Goal: Information Seeking & Learning: Compare options

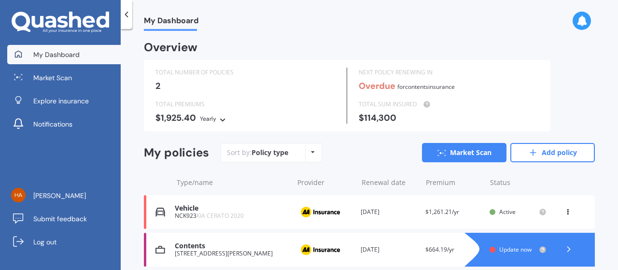
click at [313, 154] on icon at bounding box center [313, 152] width 4 height 6
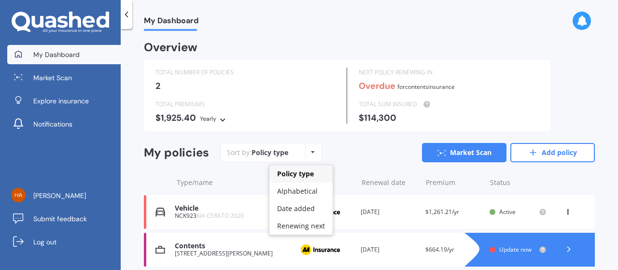
click at [342, 157] on div "Sort by: Policy type Policy type Alphabetical Date added Renewing next Market S…" at bounding box center [408, 152] width 374 height 19
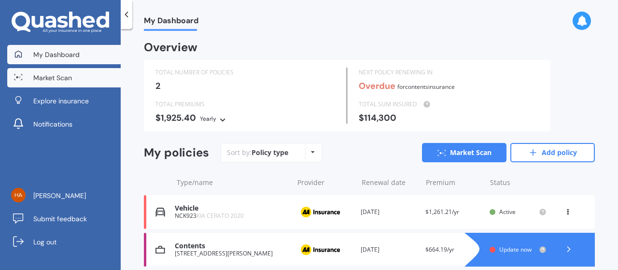
click at [28, 84] on link "Market Scan" at bounding box center [63, 77] width 113 height 19
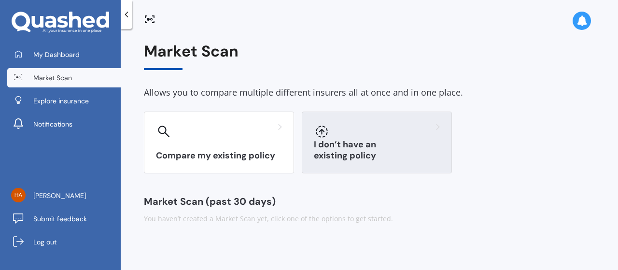
click at [347, 138] on div at bounding box center [377, 131] width 126 height 15
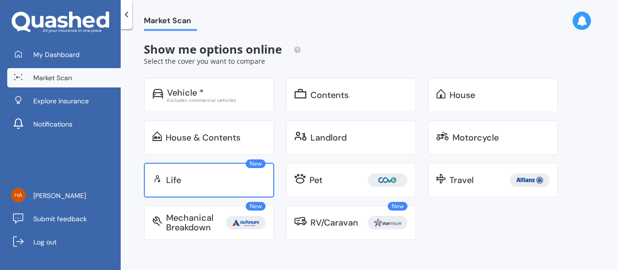
click at [223, 179] on div "Life" at bounding box center [215, 180] width 99 height 10
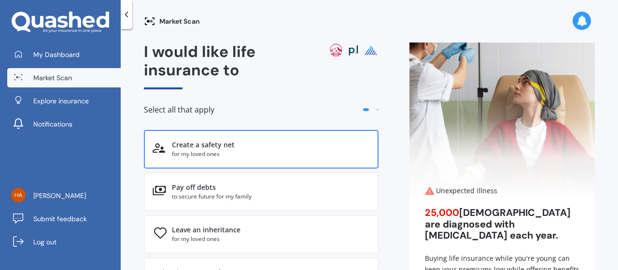
click at [228, 154] on div "for my loved ones" at bounding box center [271, 154] width 198 height 9
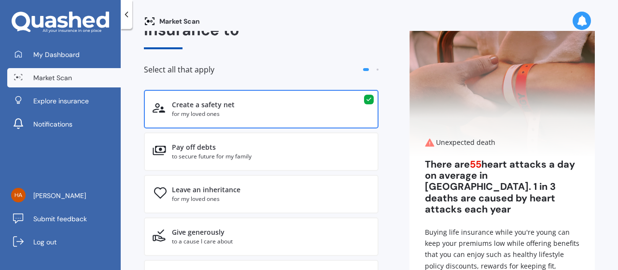
scroll to position [41, 0]
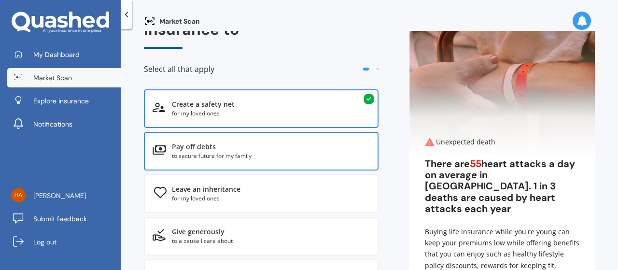
click at [330, 161] on div "Pay off debts to secure future for my family" at bounding box center [261, 151] width 235 height 39
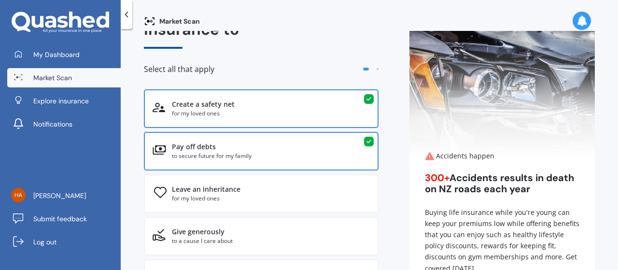
click at [394, 195] on div "I would like life insurance to Select all that apply Create a safety net for my…" at bounding box center [369, 195] width 451 height 387
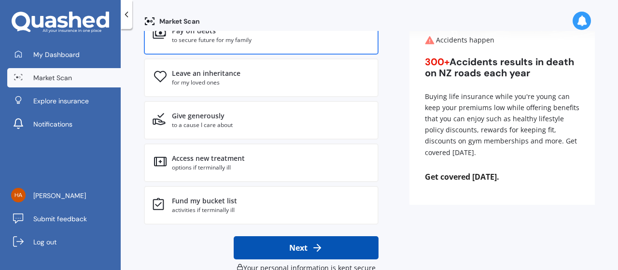
scroll to position [176, 0]
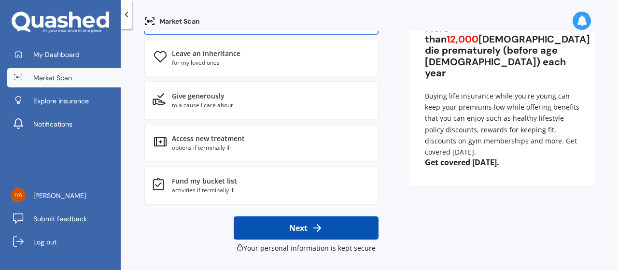
click at [338, 229] on button "Next" at bounding box center [306, 227] width 145 height 23
select select "21"
select select "07"
select select "1987"
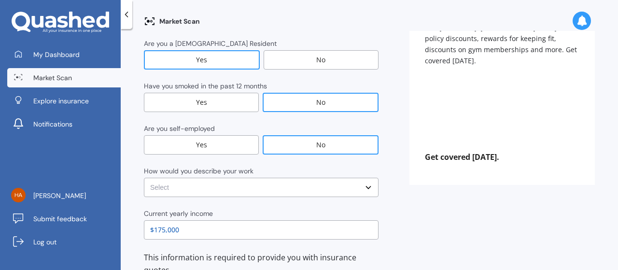
scroll to position [0, 0]
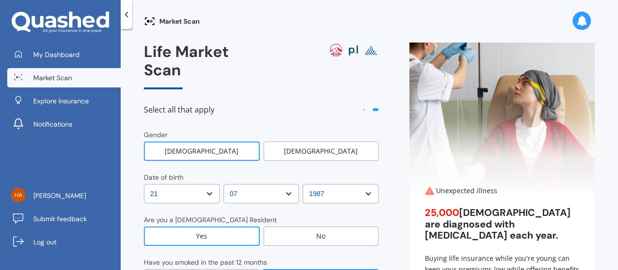
click at [237, 141] on div "[DEMOGRAPHIC_DATA]" at bounding box center [202, 150] width 116 height 19
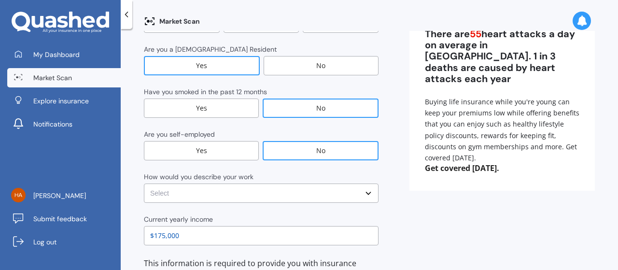
scroll to position [173, 0]
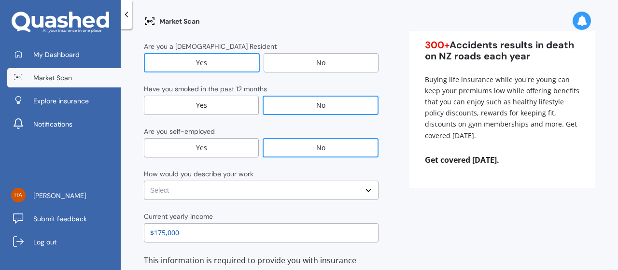
click at [206, 181] on select "Select No manual work e.g. lawyer, consultant, engineer Light manual work [PERS…" at bounding box center [261, 190] width 235 height 19
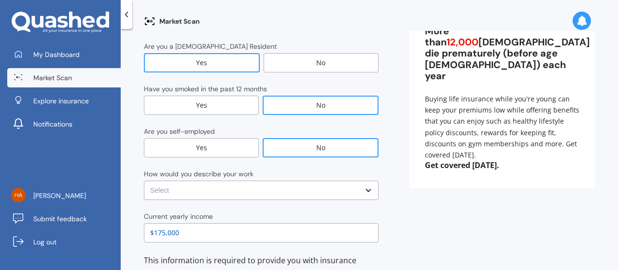
select select "No manual work e.g. lawyer, consultant, engineer"
click at [144, 181] on select "Select No manual work e.g. lawyer, consultant, engineer Light manual work [PERS…" at bounding box center [261, 190] width 235 height 19
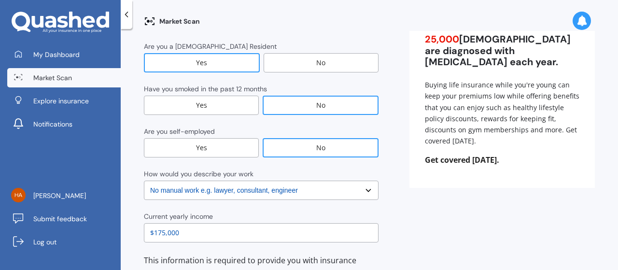
click at [204, 211] on div "Current yearly income" at bounding box center [178, 216] width 69 height 10
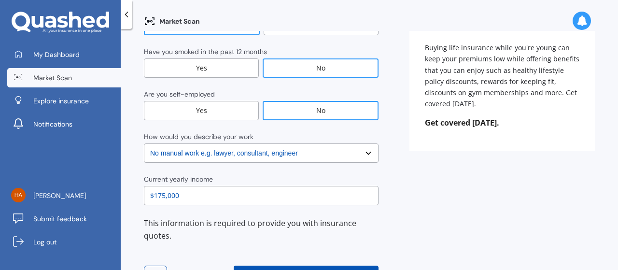
scroll to position [211, 0]
drag, startPoint x: 190, startPoint y: 179, endPoint x: 142, endPoint y: 178, distance: 48.3
click at [142, 178] on div "Market Scan Life Market Scan Select all that apply Gender [DEMOGRAPHIC_DATA] [D…" at bounding box center [369, 151] width 497 height 241
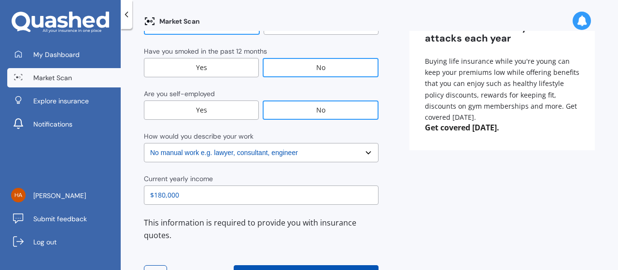
type input "$180,000"
click at [465, 223] on div "Life Market Scan Select all that apply Gender [DEMOGRAPHIC_DATA] [DEMOGRAPHIC_D…" at bounding box center [369, 67] width 451 height 470
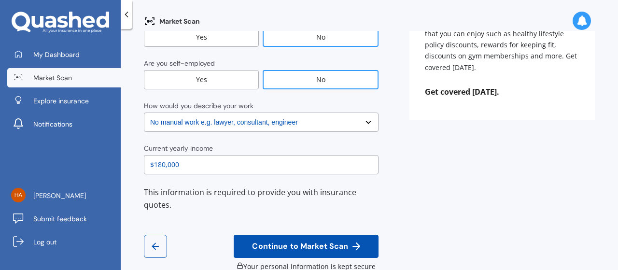
click at [320, 242] on span "Continue to Market Scan" at bounding box center [300, 246] width 100 height 9
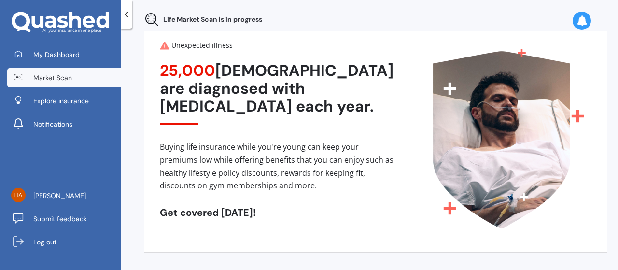
scroll to position [58, 0]
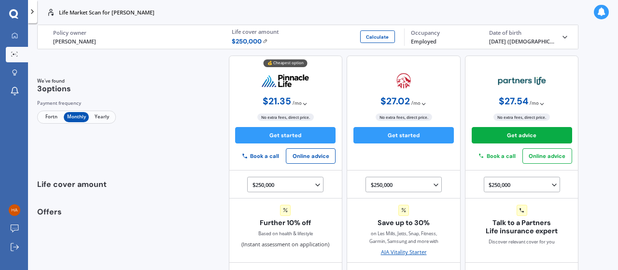
click at [193, 152] on div "We've found 3 options Payment frequency Fortn Monthly Yearly 💰 Cheapest option …" at bounding box center [308, 113] width 542 height 115
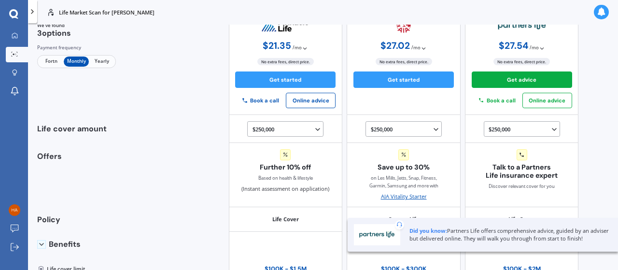
scroll to position [49, 0]
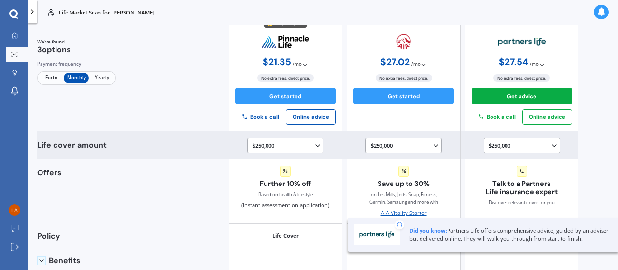
click at [287, 143] on div "$250,000 $100,000 $150,000 $200,000 $250,000 $300,000 $350,000 $400,000 $500,00…" at bounding box center [286, 145] width 69 height 9
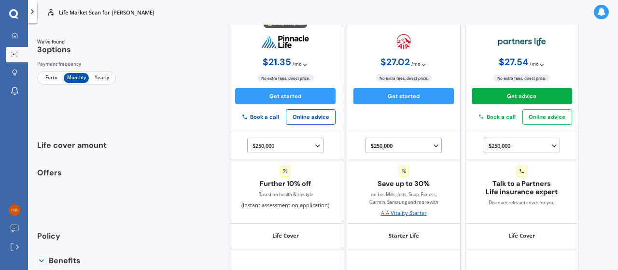
click at [176, 59] on div "We've found 3 options Payment frequency Fortn Monthly Yearly 💰 Cheapest option …" at bounding box center [308, 73] width 542 height 115
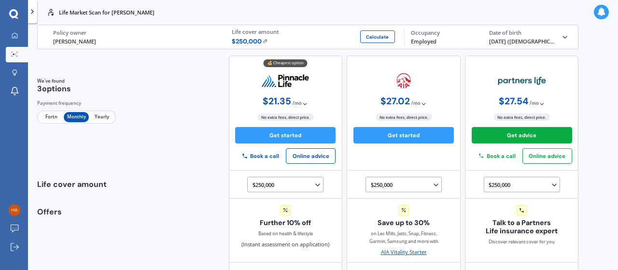
click at [264, 42] on img at bounding box center [265, 41] width 5 height 5
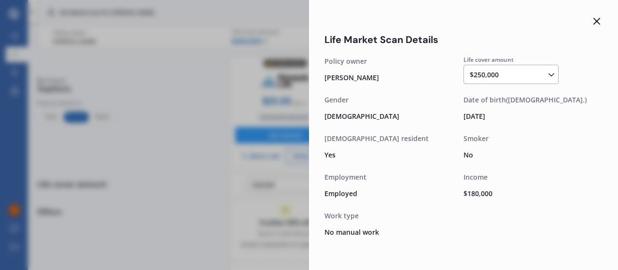
click at [485, 77] on div "$250,000 $100,000 $150,000 $200,000 $250,000 $300,000 $350,000 $400,000 $500,00…" at bounding box center [513, 75] width 86 height 12
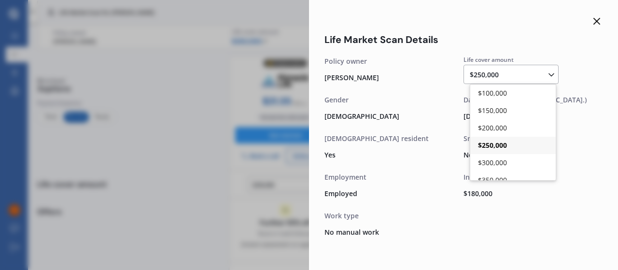
click at [485, 77] on div "$250,000 $100,000 $150,000 $200,000 $250,000 $300,000 $350,000 $400,000 $500,00…" at bounding box center [513, 75] width 86 height 12
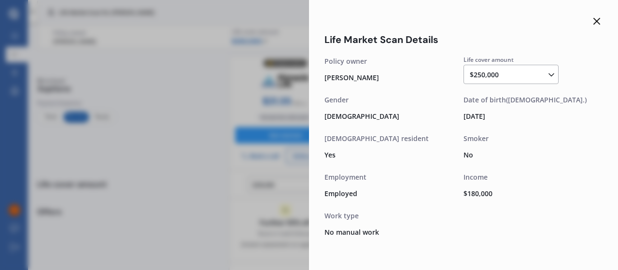
click at [485, 77] on div "$250,000 $100,000 $150,000 $200,000 $250,000 $300,000 $350,000 $400,000 $500,00…" at bounding box center [513, 75] width 86 height 12
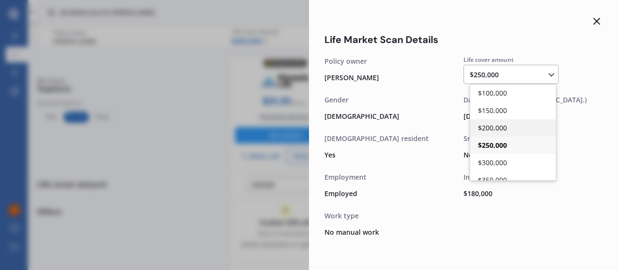
click at [491, 132] on span "$200,000" at bounding box center [492, 127] width 29 height 9
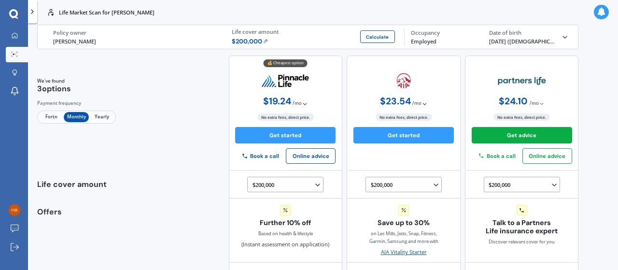
click at [184, 144] on div "We've found 3 options Payment frequency Fortn Monthly Yearly 💰 Cheapest option …" at bounding box center [308, 113] width 542 height 115
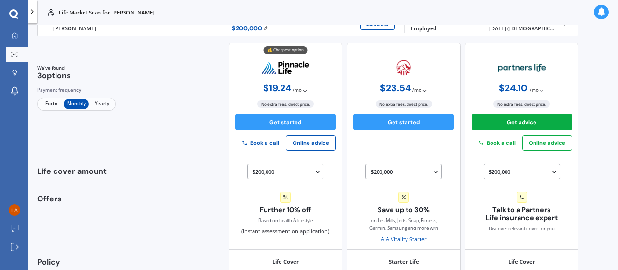
scroll to position [17, 0]
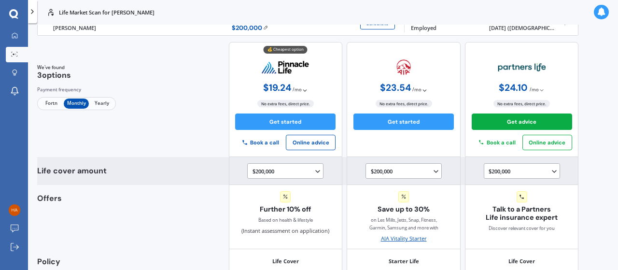
click at [151, 171] on div "Life cover amount $200,000 $100,000 $150,000 $200,000 $250,000 $300,000 $350,00…" at bounding box center [308, 171] width 542 height 28
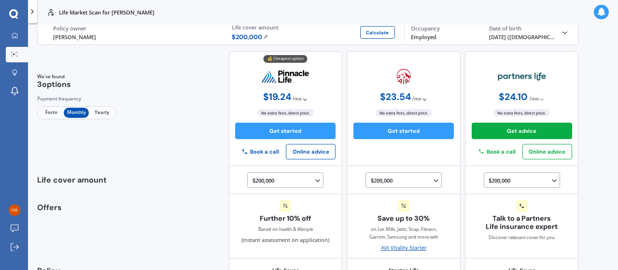
scroll to position [0, 0]
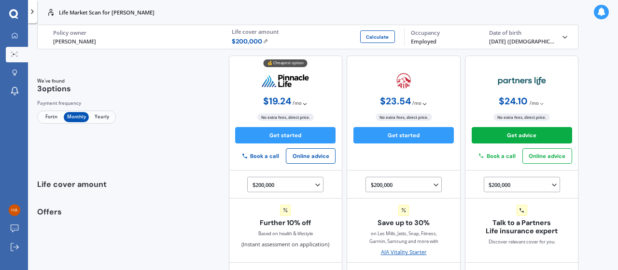
click at [146, 118] on div "We've found 3 options Payment frequency Fortn Monthly Yearly 💰 Cheapest option …" at bounding box center [308, 113] width 542 height 115
click at [32, 11] on icon at bounding box center [32, 12] width 8 height 8
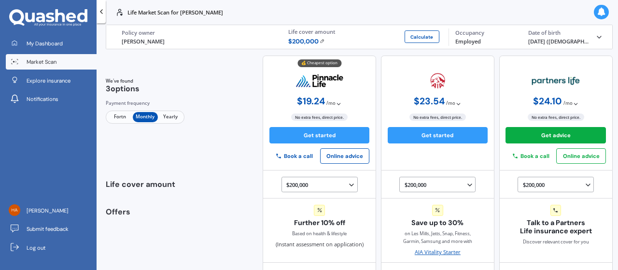
click at [49, 60] on span "Market Scan" at bounding box center [42, 62] width 30 height 8
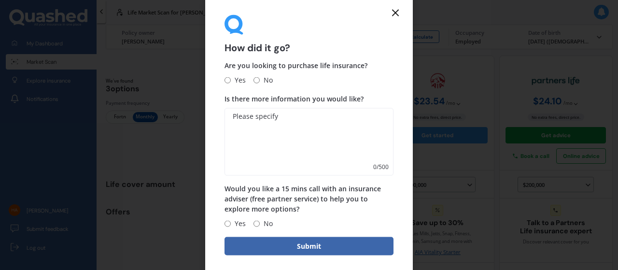
click at [233, 83] on span "Yes" at bounding box center [238, 80] width 15 height 12
click at [231, 83] on input "Yes" at bounding box center [227, 80] width 6 height 6
radio input "true"
click at [247, 129] on textarea "Is there more information you would like?" at bounding box center [308, 142] width 169 height 68
type textarea "Other Life Insurance options - Tramua"
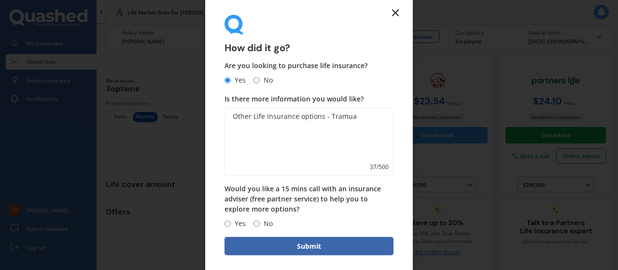
click at [224, 237] on button "Submit" at bounding box center [308, 246] width 169 height 18
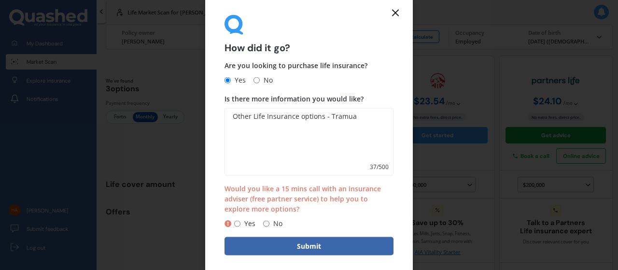
click at [265, 223] on input "No" at bounding box center [266, 223] width 6 height 6
radio input "true"
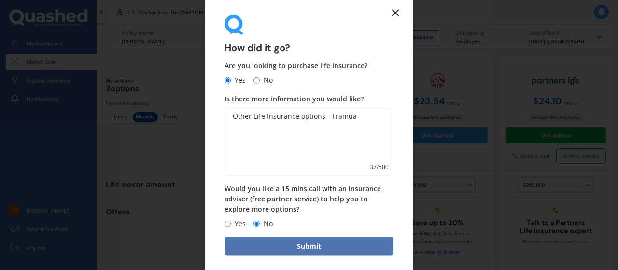
click at [274, 248] on button "Submit" at bounding box center [308, 246] width 169 height 18
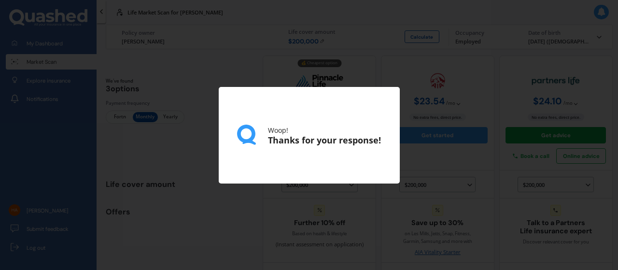
click at [133, 146] on div "Woop! Thanks for your response!" at bounding box center [309, 135] width 618 height 270
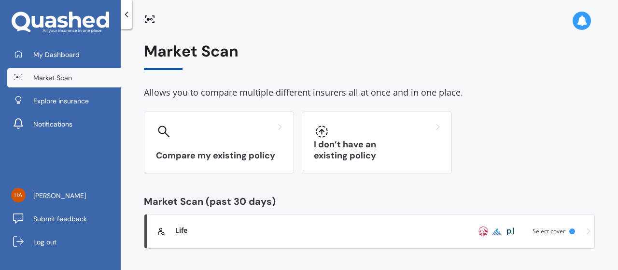
click at [66, 81] on span "Market Scan" at bounding box center [52, 78] width 39 height 10
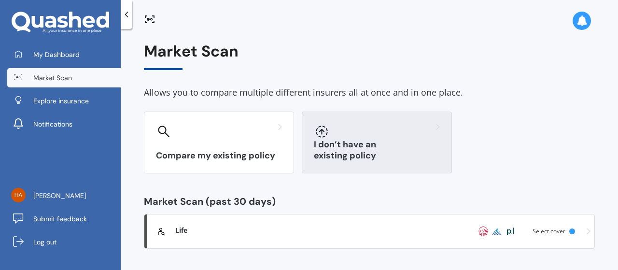
click at [375, 146] on div "I don’t have an existing policy" at bounding box center [377, 143] width 150 height 62
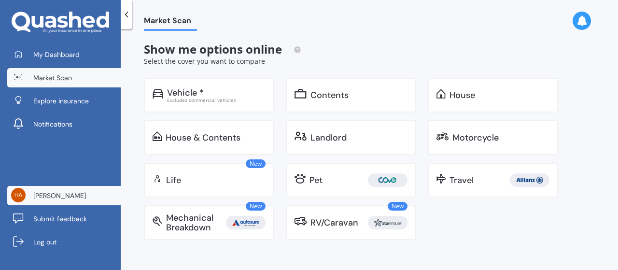
click at [23, 204] on link "[PERSON_NAME]" at bounding box center [63, 195] width 113 height 19
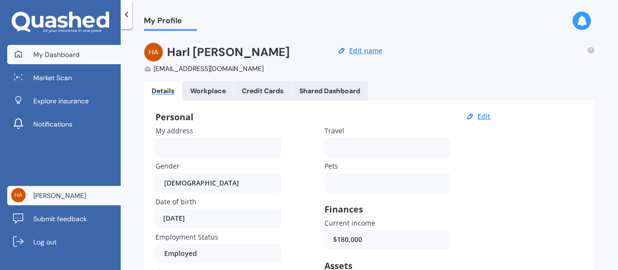
click at [56, 52] on span "My Dashboard" at bounding box center [56, 55] width 46 height 10
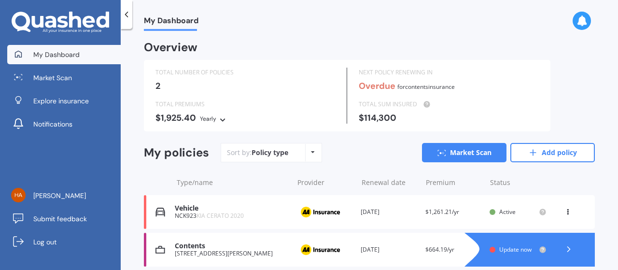
scroll to position [0, 0]
click at [383, 148] on div "Sort by: Policy type Policy type Alphabetical Date added Renewing next Market S…" at bounding box center [408, 151] width 374 height 19
